Goal: Information Seeking & Learning: Understand process/instructions

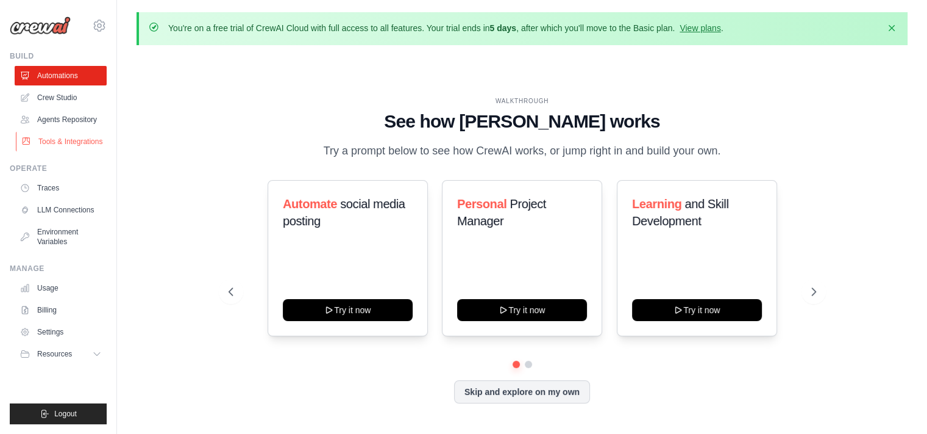
click at [85, 145] on link "Tools & Integrations" at bounding box center [62, 142] width 92 height 20
click at [95, 145] on link "Tools & Integrations" at bounding box center [62, 142] width 92 height 20
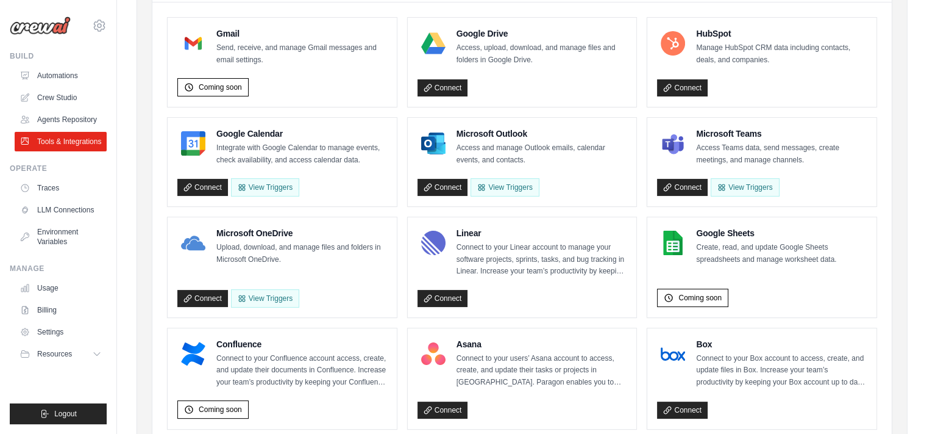
scroll to position [188, 0]
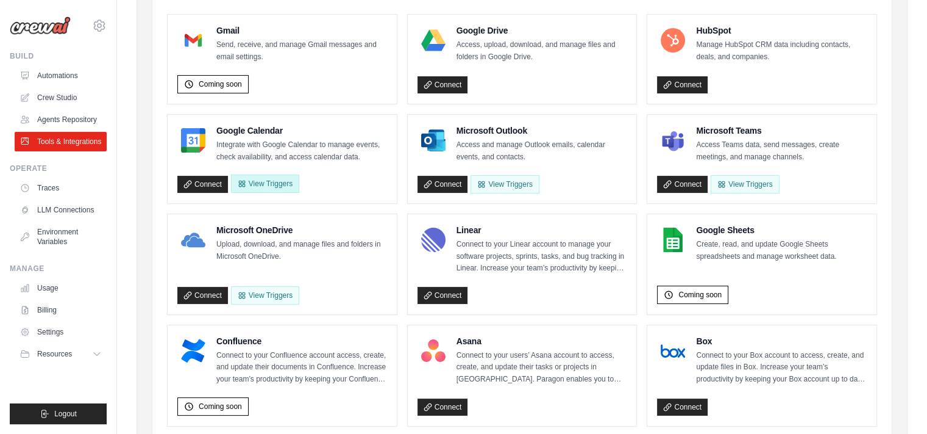
click at [280, 186] on button "View Triggers" at bounding box center [265, 183] width 68 height 18
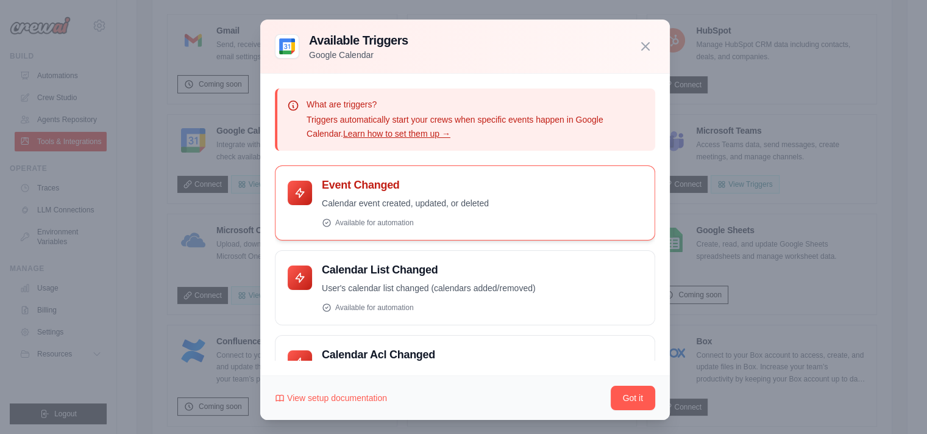
scroll to position [1, 0]
click at [368, 219] on div "Available for automation" at bounding box center [482, 222] width 321 height 10
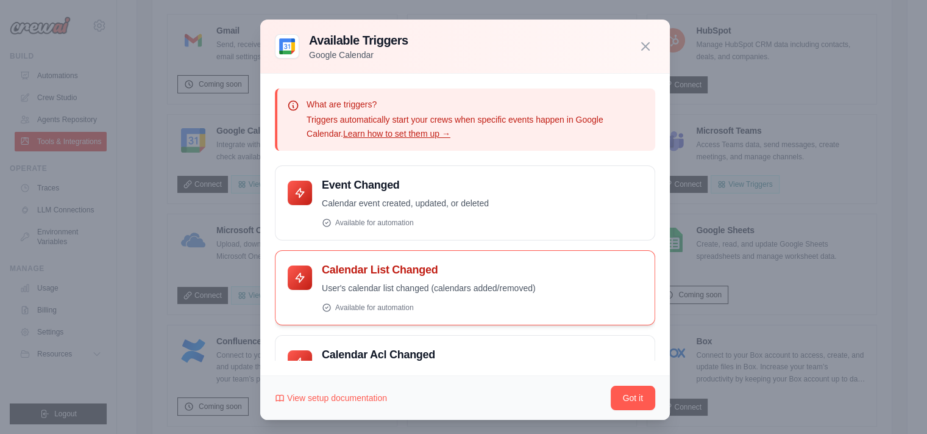
scroll to position [134, 0]
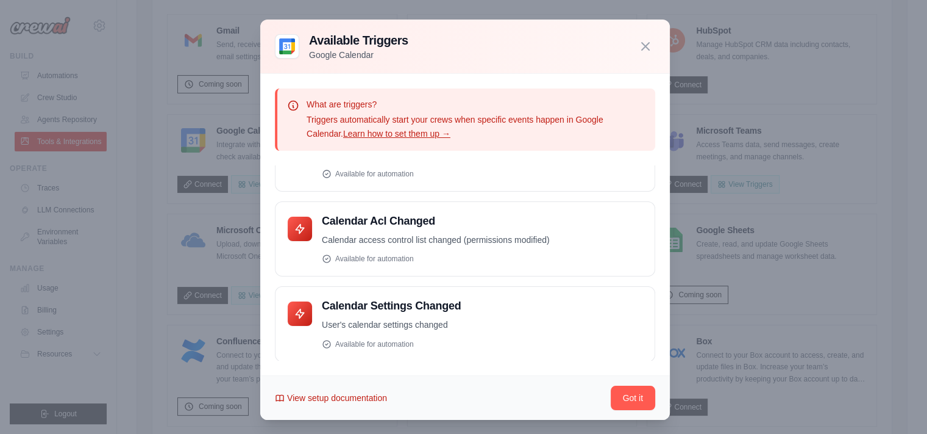
click at [342, 396] on span "View setup documentation" at bounding box center [337, 397] width 100 height 12
click at [640, 38] on icon "button" at bounding box center [645, 45] width 15 height 15
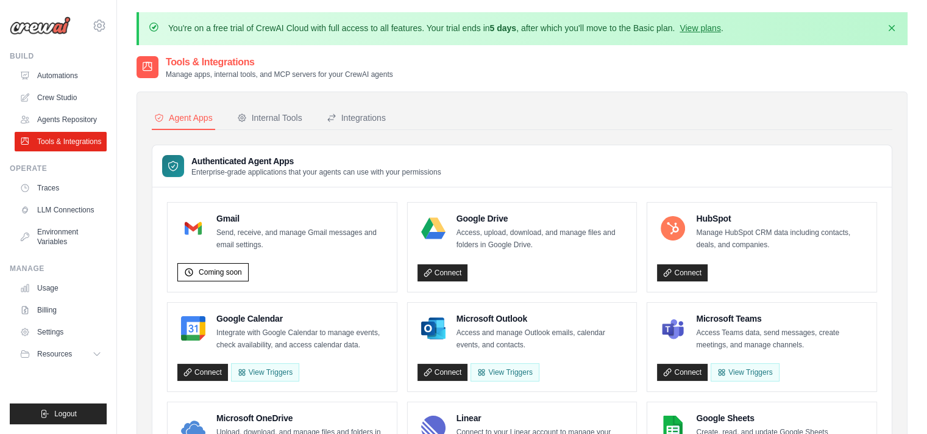
scroll to position [0, 0]
drag, startPoint x: 490, startPoint y: 30, endPoint x: 686, endPoint y: 29, distance: 195.7
click at [686, 29] on p "You're on a free trial of CrewAI Cloud with full access to all features. Your t…" at bounding box center [445, 28] width 555 height 12
click at [893, 29] on icon "button" at bounding box center [892, 27] width 6 height 6
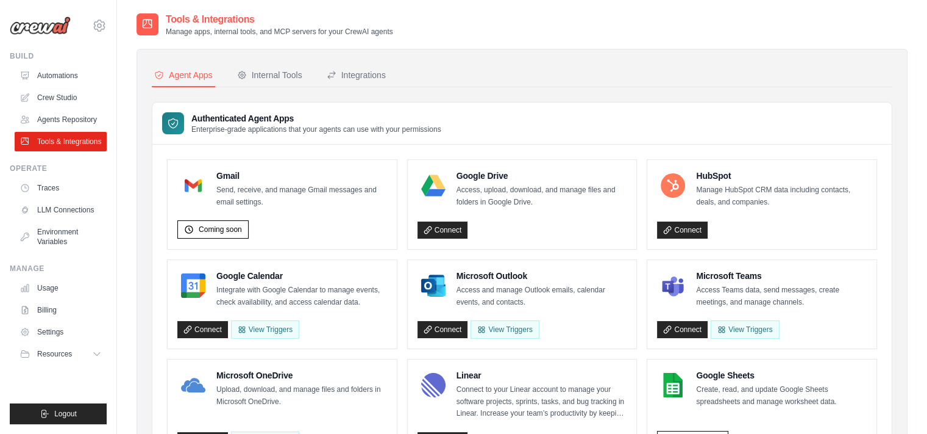
click at [893, 29] on div "Tools & Integrations Manage apps, internal tools, and MCP servers for your Crew…" at bounding box center [522, 24] width 771 height 24
drag, startPoint x: 446, startPoint y: 132, endPoint x: 193, endPoint y: 120, distance: 253.3
click at [193, 119] on div "Authenticated Agent Apps Enterprise-grade applications that your agents can use…" at bounding box center [522, 123] width 740 height 42
click at [190, 121] on div "Authenticated Agent Apps Enterprise-grade applications that your agents can use…" at bounding box center [301, 123] width 279 height 22
drag, startPoint x: 188, startPoint y: 116, endPoint x: 446, endPoint y: 135, distance: 258.6
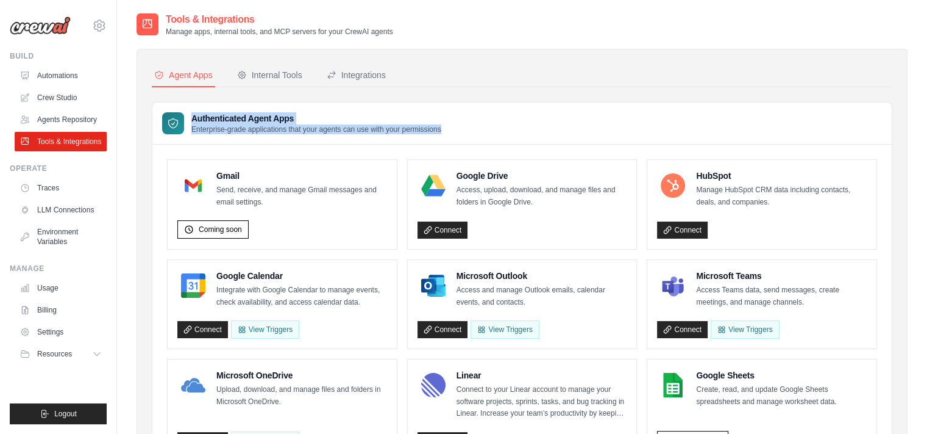
click at [446, 135] on div "Authenticated Agent Apps Enterprise-grade applications that your agents can use…" at bounding box center [522, 123] width 740 height 42
click at [304, 77] on button "Internal Tools" at bounding box center [270, 75] width 70 height 23
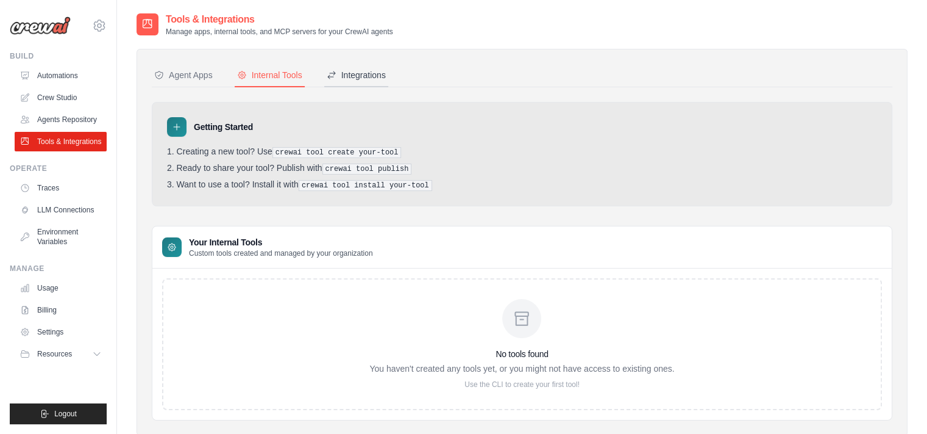
click at [338, 81] on button "Integrations" at bounding box center [356, 75] width 64 height 23
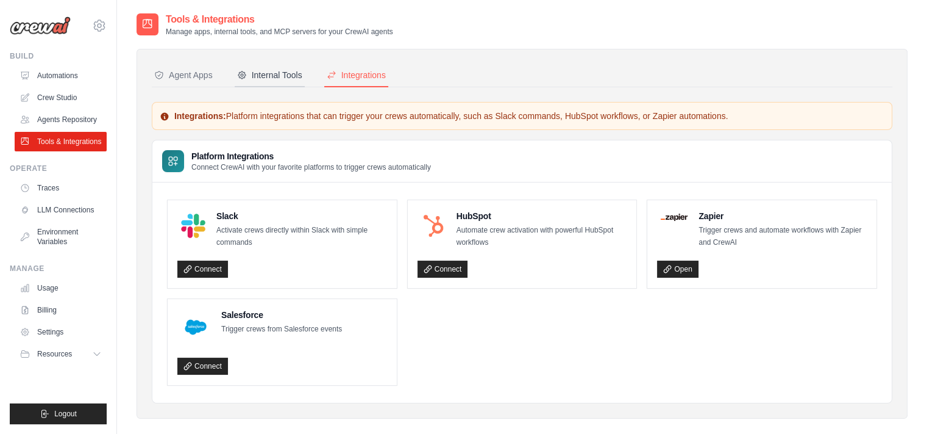
click at [283, 78] on div "Internal Tools" at bounding box center [269, 75] width 65 height 12
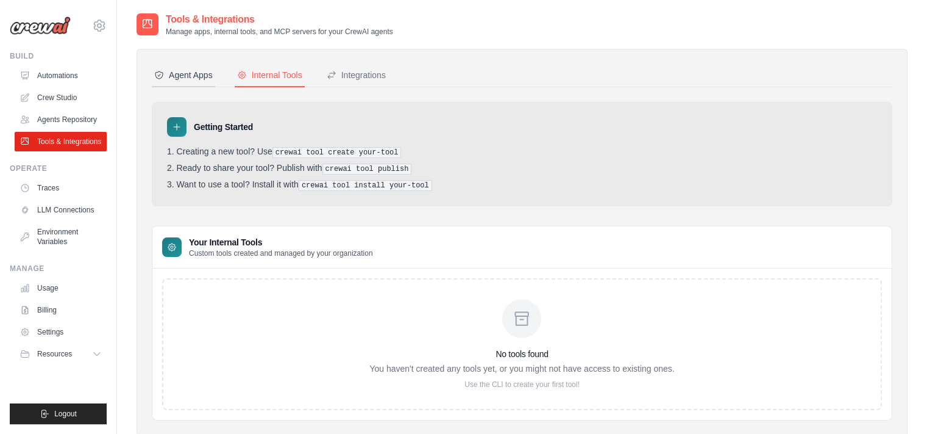
click at [181, 72] on div "Agent Apps" at bounding box center [183, 75] width 59 height 12
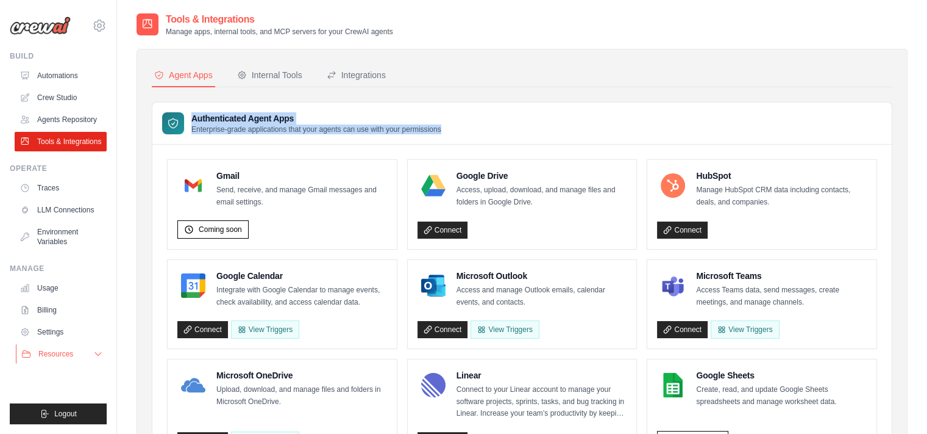
click at [95, 358] on icon at bounding box center [98, 354] width 10 height 10
click at [86, 363] on button "Resources" at bounding box center [62, 354] width 92 height 20
click at [524, 119] on div "Authenticated Agent Apps Enterprise-grade applications that your agents can use…" at bounding box center [522, 123] width 740 height 42
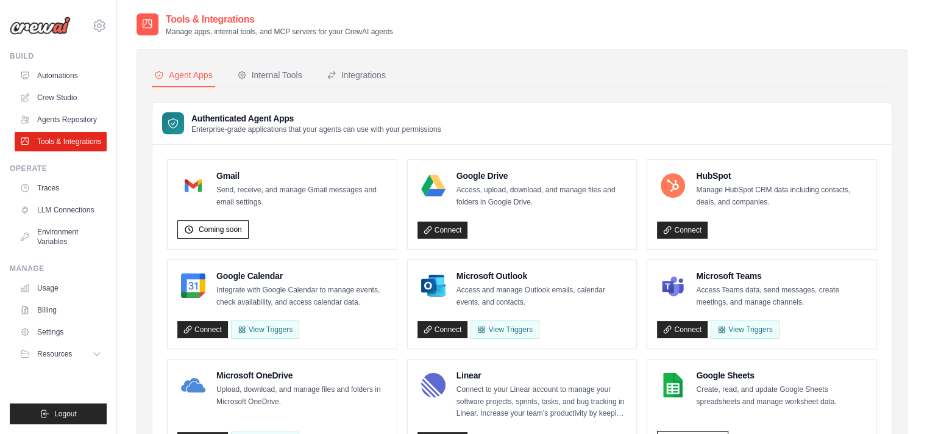
click at [399, 131] on p "Enterprise-grade applications that your agents can use with your permissions" at bounding box center [316, 129] width 250 height 10
drag, startPoint x: 454, startPoint y: 131, endPoint x: 310, endPoint y: 105, distance: 146.2
click at [310, 105] on div "Authenticated Agent Apps Enterprise-grade applications that your agents can use…" at bounding box center [522, 123] width 740 height 42
click at [449, 143] on div "Authenticated Agent Apps Enterprise-grade applications that your agents can use…" at bounding box center [522, 123] width 740 height 42
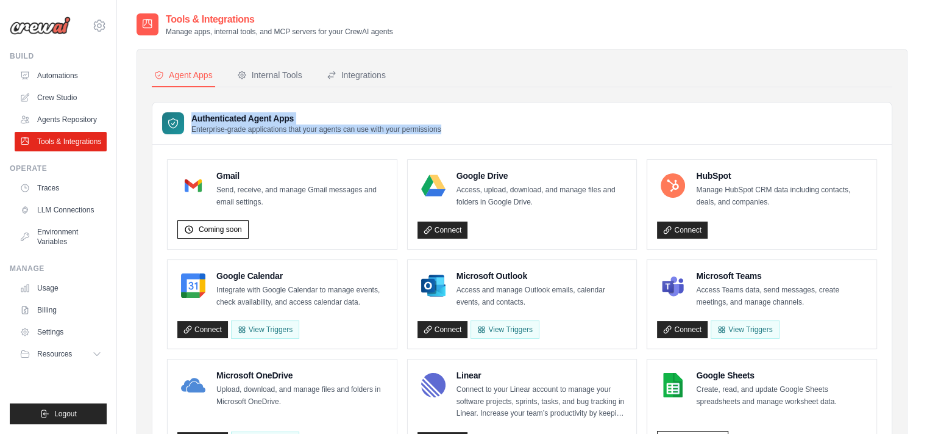
drag, startPoint x: 452, startPoint y: 130, endPoint x: 357, endPoint y: 108, distance: 97.8
click at [357, 108] on div "Authenticated Agent Apps Enterprise-grade applications that your agents can use…" at bounding box center [522, 123] width 740 height 42
drag, startPoint x: 541, startPoint y: 99, endPoint x: 511, endPoint y: 109, distance: 32.0
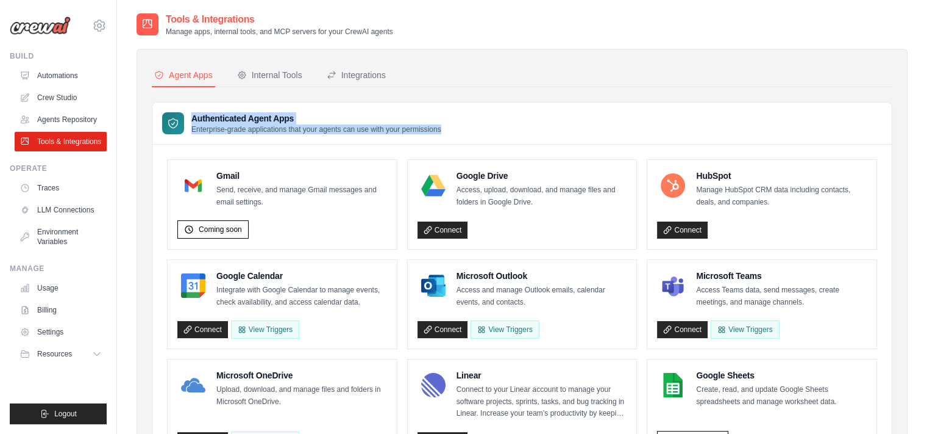
drag, startPoint x: 476, startPoint y: 129, endPoint x: 407, endPoint y: 108, distance: 72.0
click at [407, 108] on div "Authenticated Agent Apps Enterprise-grade applications that your agents can use…" at bounding box center [522, 123] width 740 height 42
click at [459, 118] on div "Authenticated Agent Apps Enterprise-grade applications that your agents can use…" at bounding box center [522, 123] width 740 height 42
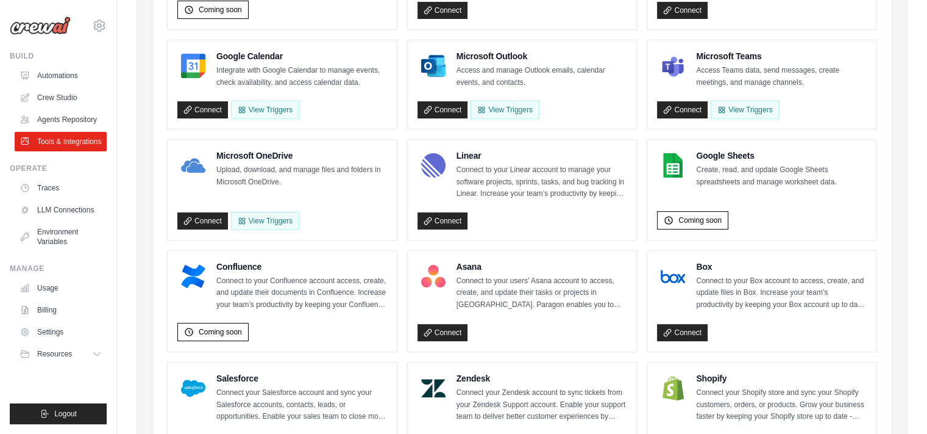
scroll to position [224, 0]
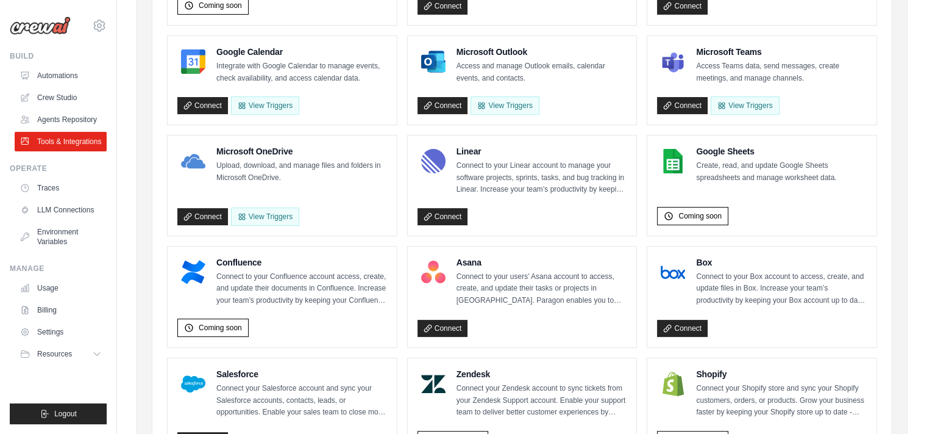
click at [263, 223] on div "Microsoft OneDrive Upload, download, and manage files and folders in Microsoft …" at bounding box center [282, 185] width 229 height 100
click at [267, 220] on button "View Triggers" at bounding box center [265, 216] width 68 height 18
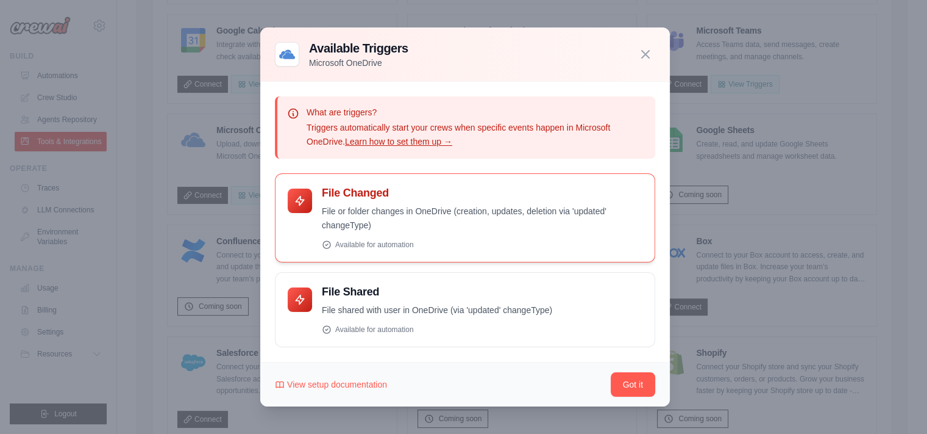
scroll to position [241, 0]
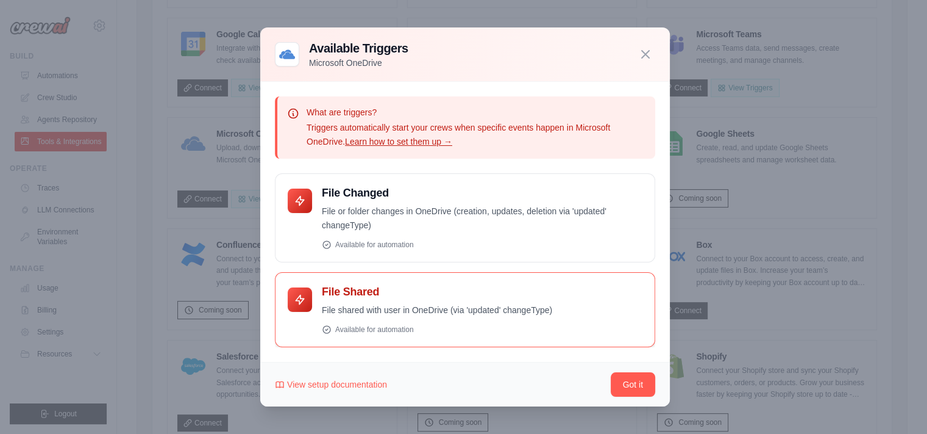
drag, startPoint x: 368, startPoint y: 301, endPoint x: 365, endPoint y: 295, distance: 6.6
click at [368, 301] on div "File Shared File shared with user in OneDrive (via 'updated' changeType) Availa…" at bounding box center [482, 309] width 321 height 49
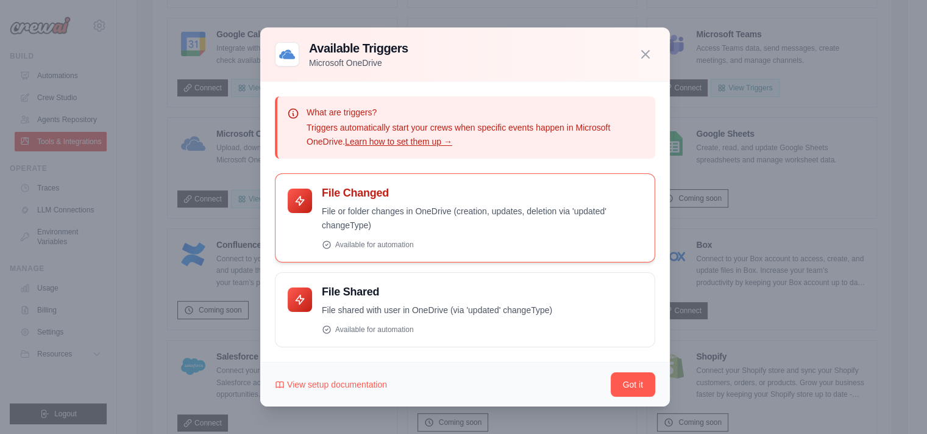
click at [343, 252] on div "File Changed File or folder changes in OneDrive (creation, updates, deletion vi…" at bounding box center [465, 217] width 380 height 89
click at [348, 247] on div "Available for automation" at bounding box center [482, 245] width 321 height 10
click at [327, 245] on icon at bounding box center [327, 245] width 10 height 10
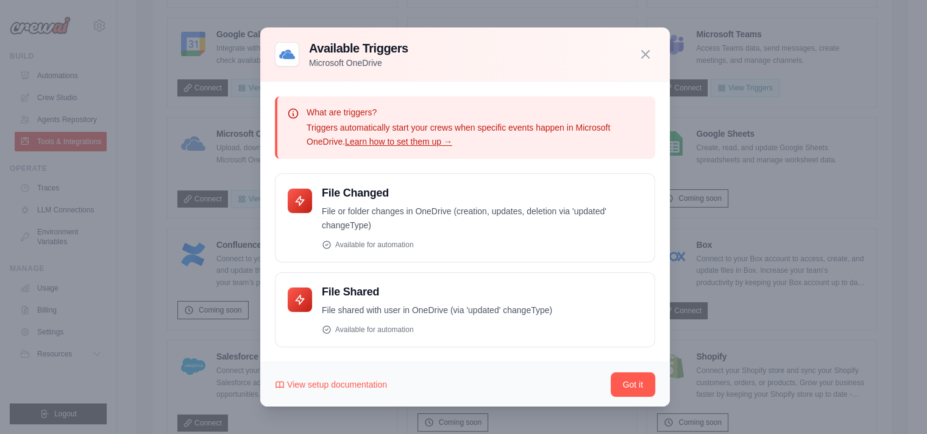
click at [422, 145] on link "Learn how to set them up →" at bounding box center [398, 142] width 107 height 10
click at [476, 68] on div "Available Triggers Microsoft OneDrive" at bounding box center [465, 54] width 380 height 29
click at [650, 54] on icon "button" at bounding box center [645, 53] width 15 height 15
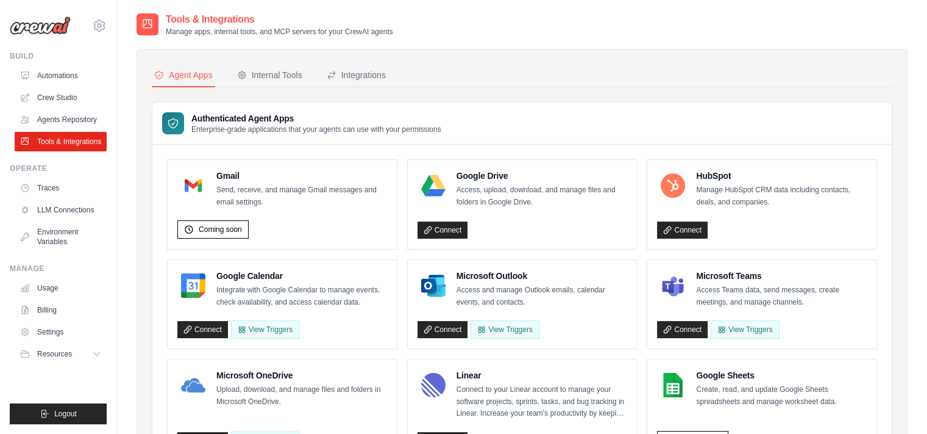
scroll to position [2, 0]
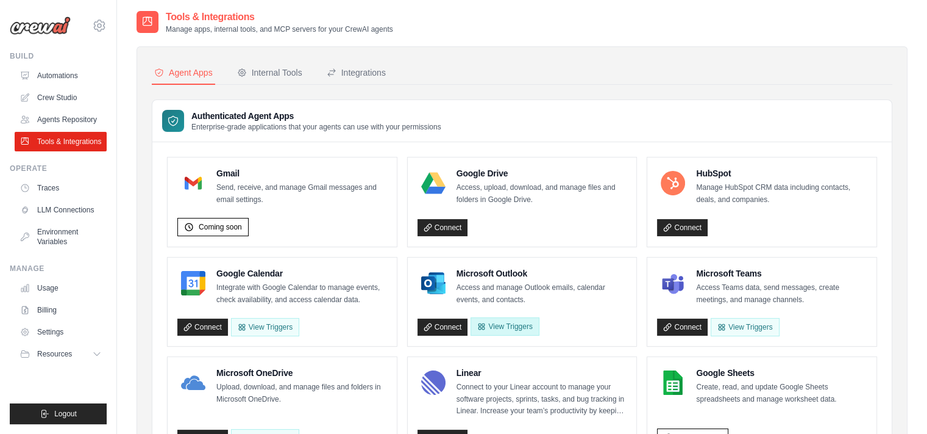
click at [487, 330] on button "View Triggers" at bounding box center [505, 326] width 68 height 18
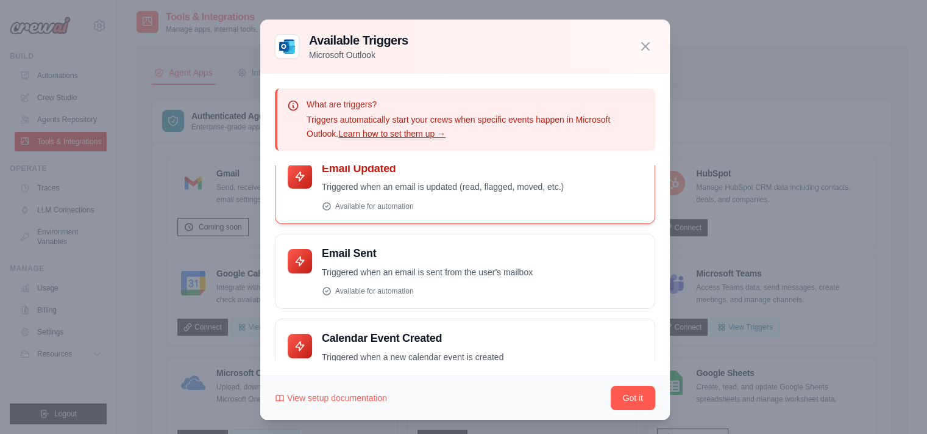
scroll to position [106, 0]
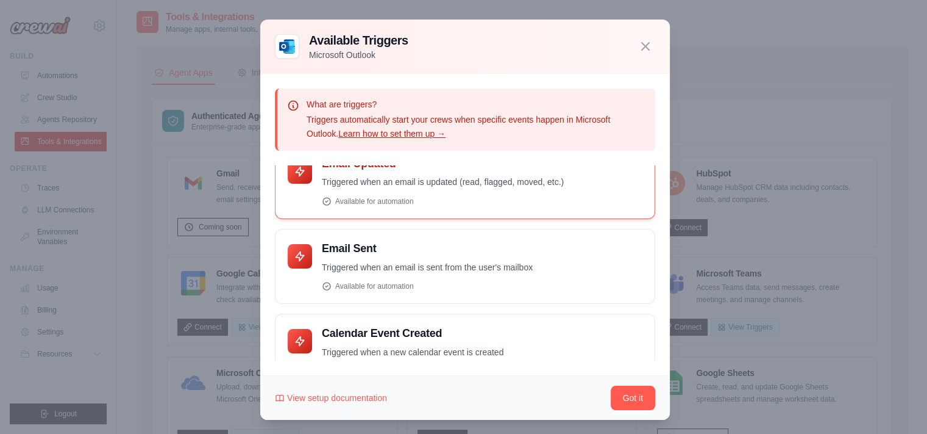
click at [470, 270] on p "Triggered when an email is sent from the user's mailbox" at bounding box center [482, 267] width 321 height 14
